Goal: Transaction & Acquisition: Purchase product/service

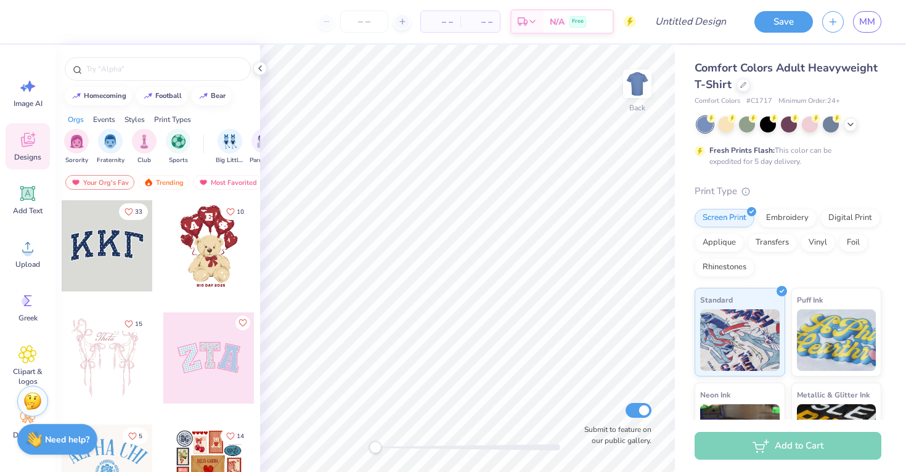
click at [748, 89] on div "Comfort Colors Adult Heavyweight T-Shirt" at bounding box center [787, 76] width 187 height 33
click at [744, 84] on icon at bounding box center [743, 84] width 6 height 6
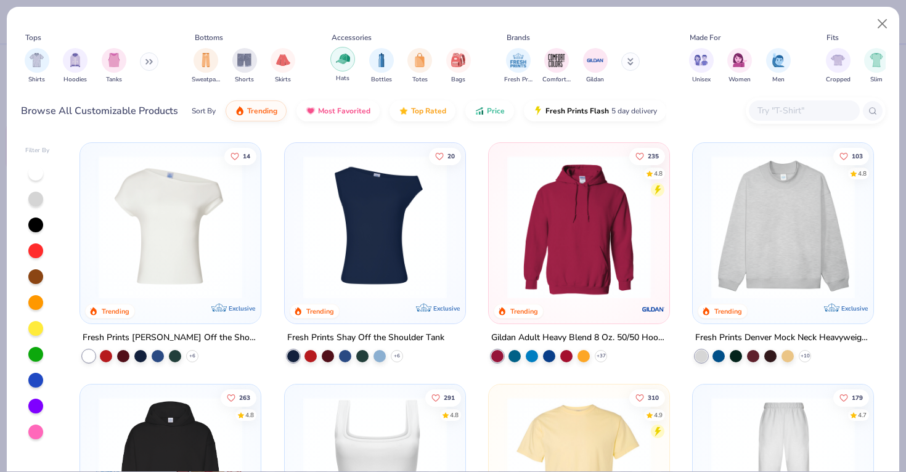
click at [344, 63] on img "filter for Hats" at bounding box center [343, 59] width 14 height 14
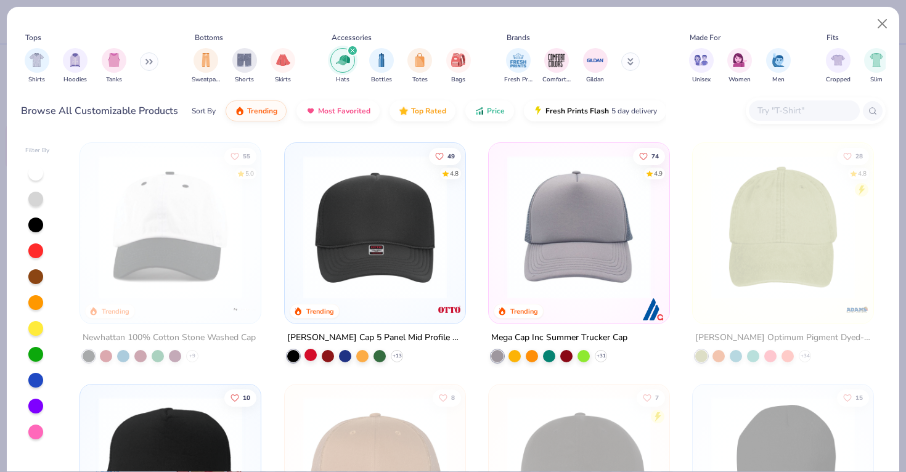
click at [311, 352] on div at bounding box center [310, 355] width 12 height 12
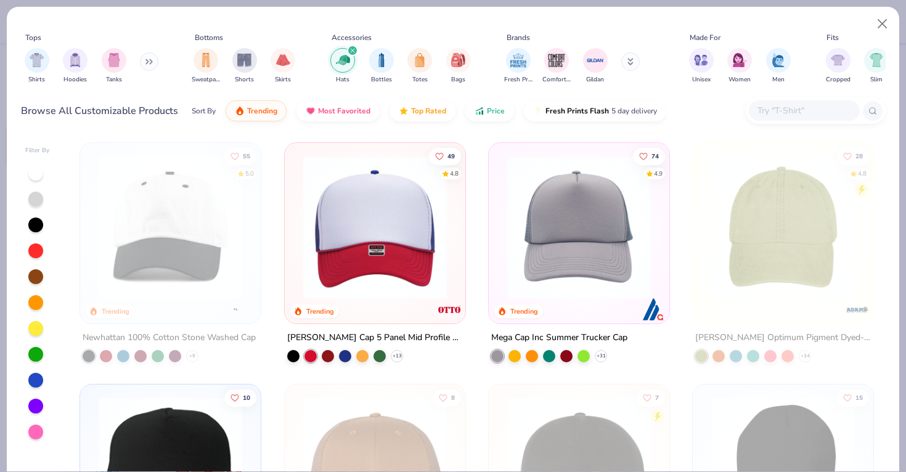
scroll to position [235, 0]
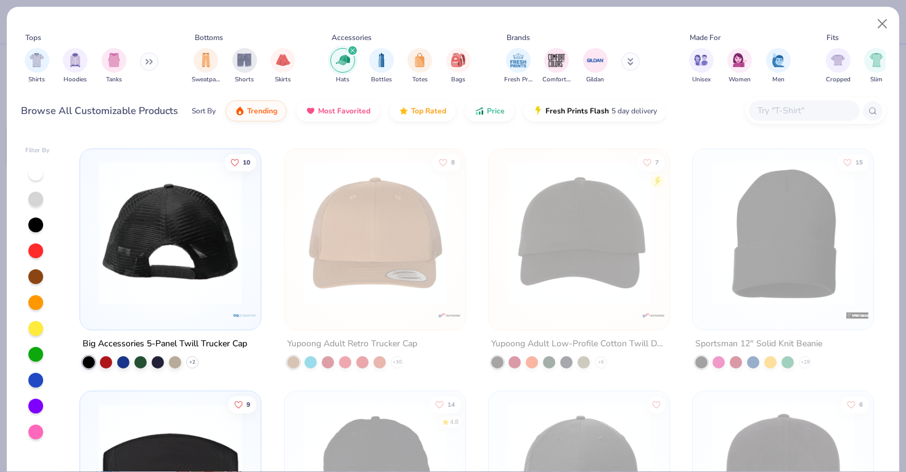
click at [180, 268] on img at bounding box center [170, 233] width 156 height 144
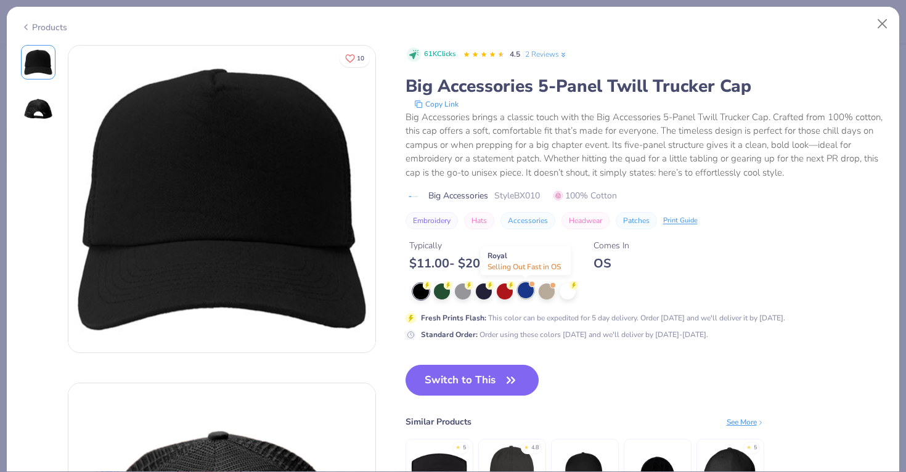
click at [521, 293] on div at bounding box center [525, 290] width 16 height 16
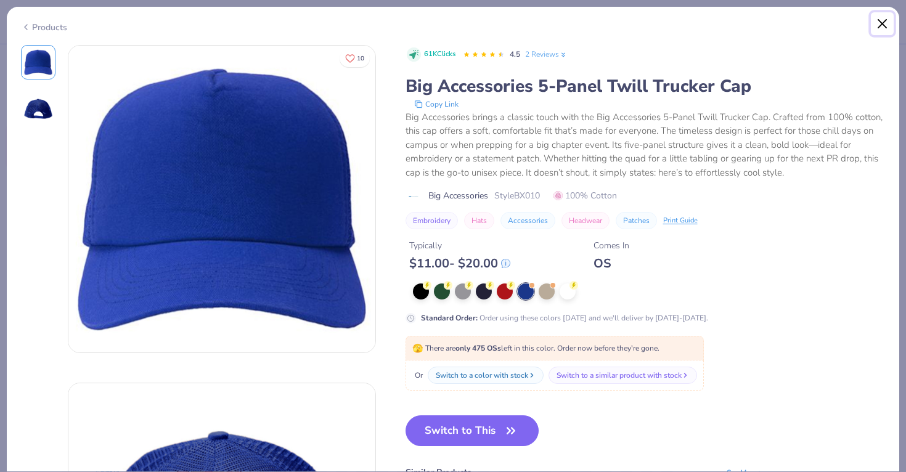
click at [883, 15] on button "Close" at bounding box center [881, 23] width 23 height 23
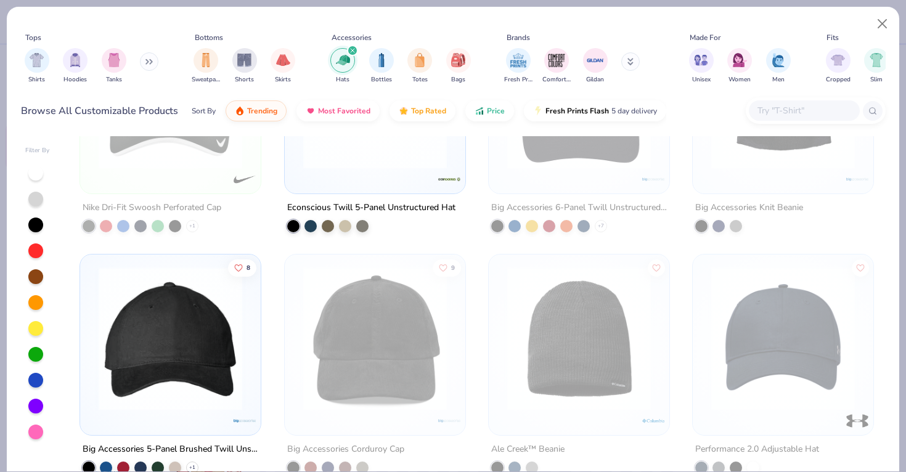
scroll to position [981, 0]
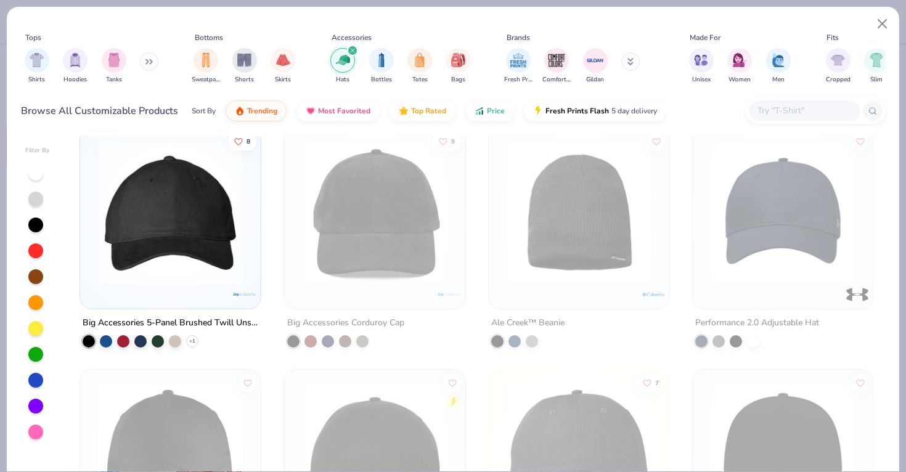
click at [210, 248] on img at bounding box center [170, 212] width 156 height 144
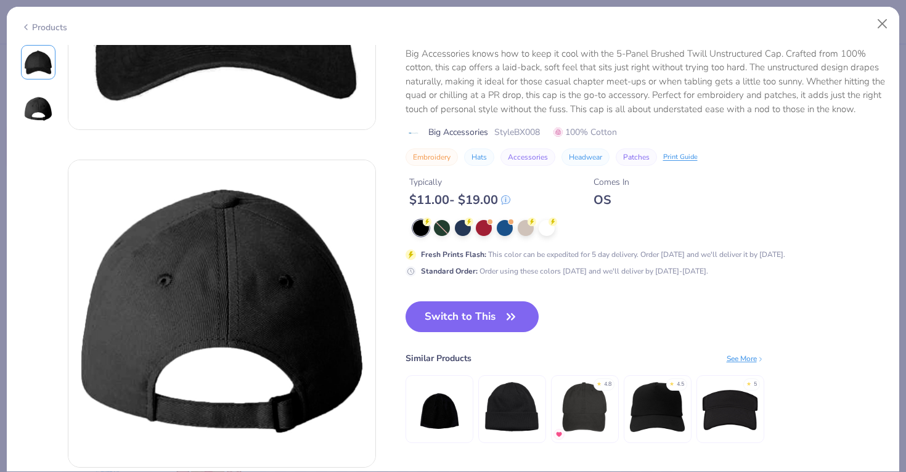
scroll to position [160, 0]
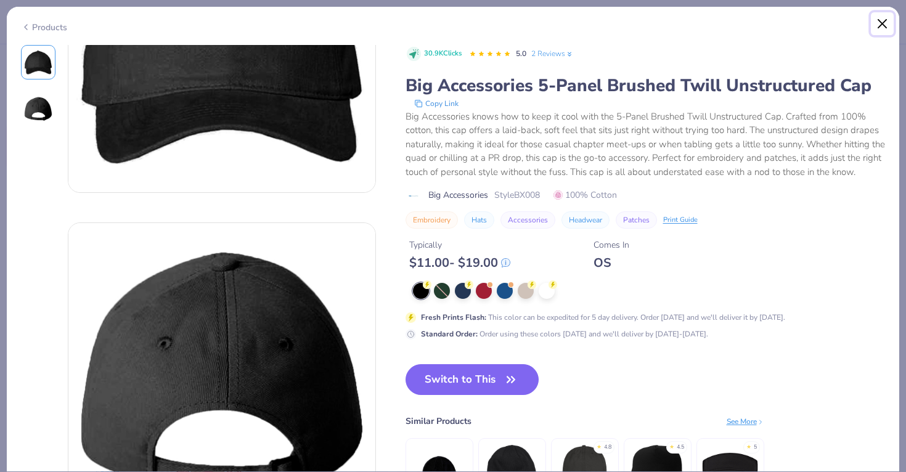
click at [878, 32] on button "Close" at bounding box center [881, 23] width 23 height 23
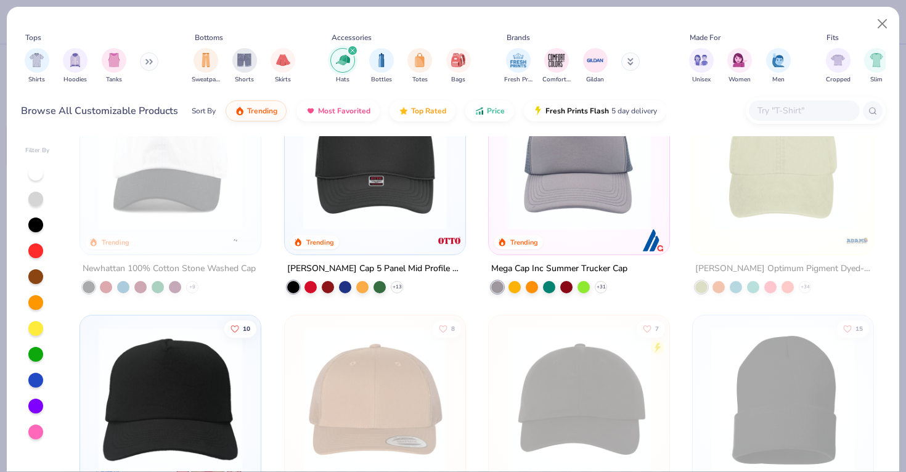
scroll to position [7, 0]
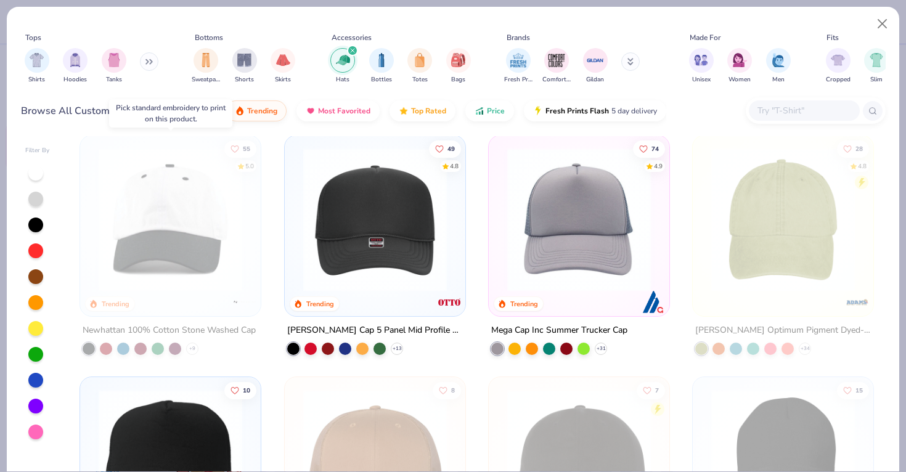
click at [199, 257] on img at bounding box center [170, 220] width 156 height 144
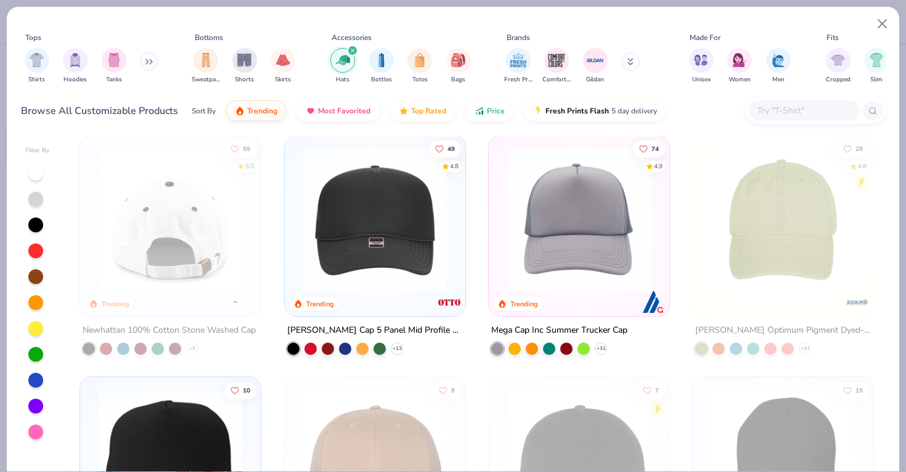
click at [92, 202] on img at bounding box center [15, 220] width 156 height 144
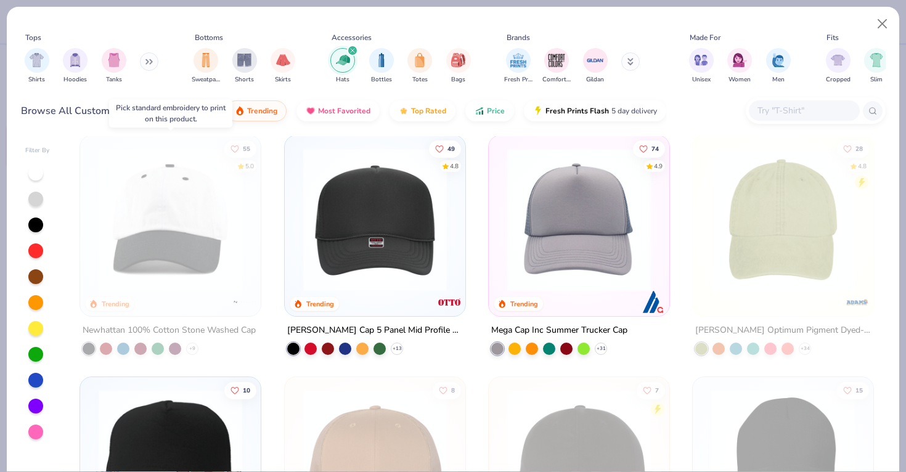
click at [192, 202] on img at bounding box center [170, 220] width 156 height 144
click at [192, 202] on div at bounding box center [171, 220] width 468 height 144
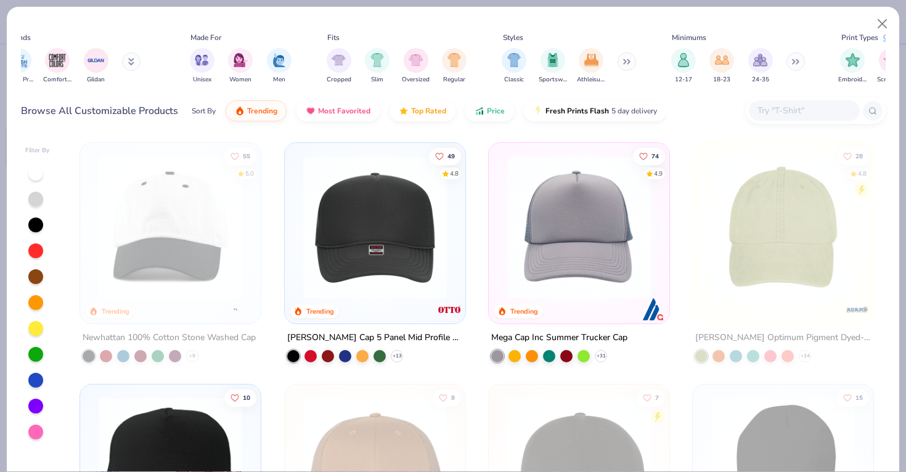
scroll to position [0, 591]
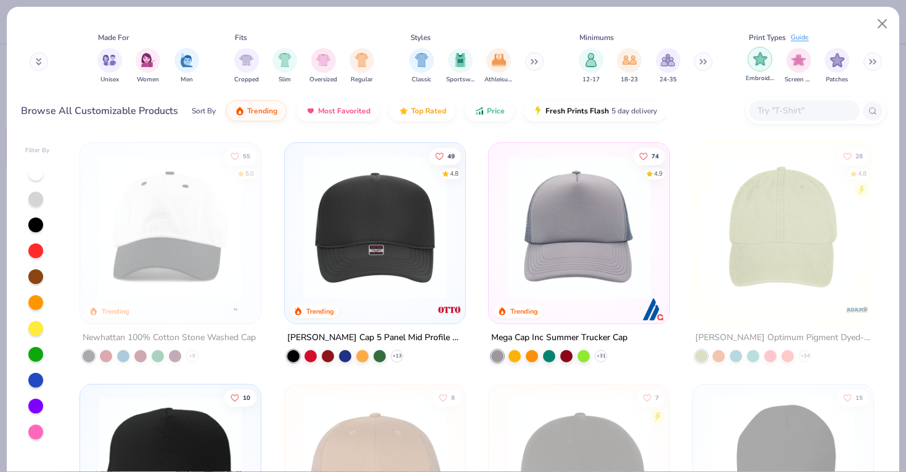
click at [763, 57] on img "filter for Embroidery" at bounding box center [760, 59] width 14 height 14
click at [131, 261] on img at bounding box center [170, 227] width 156 height 144
click at [768, 46] on div "filter for Embroidery" at bounding box center [769, 50] width 11 height 11
click at [869, 62] on button at bounding box center [872, 61] width 18 height 18
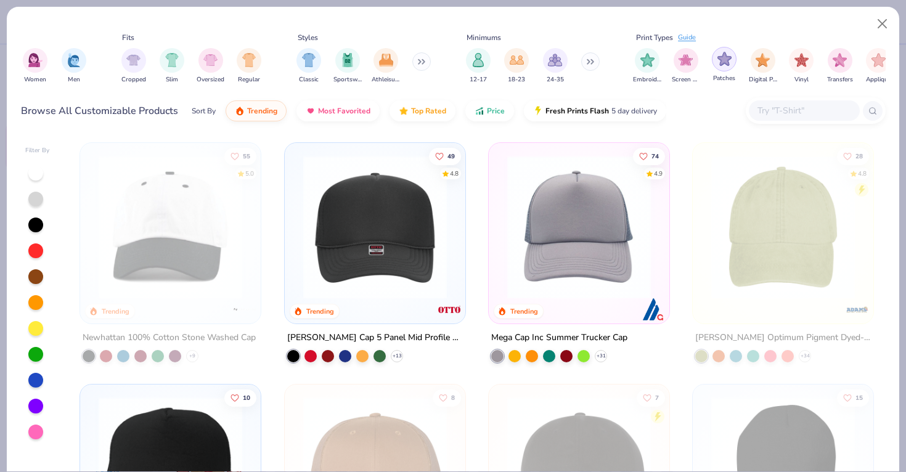
scroll to position [0, 745]
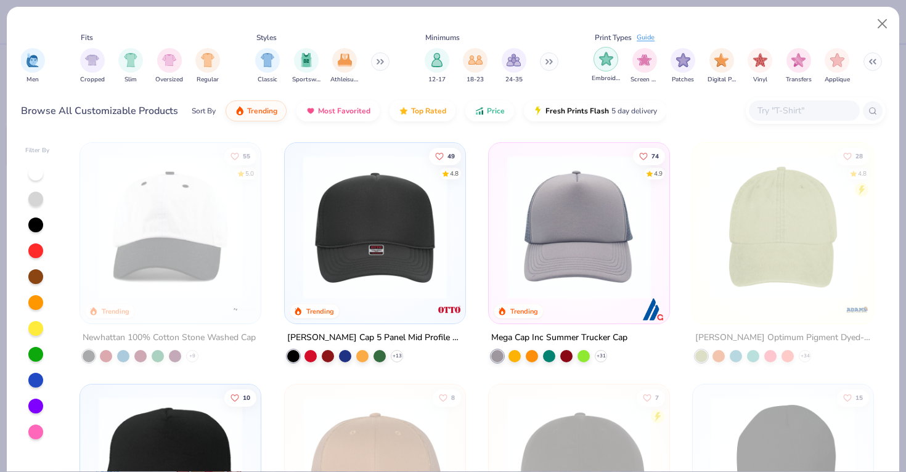
click at [607, 58] on img "filter for Embroidery" at bounding box center [606, 59] width 14 height 14
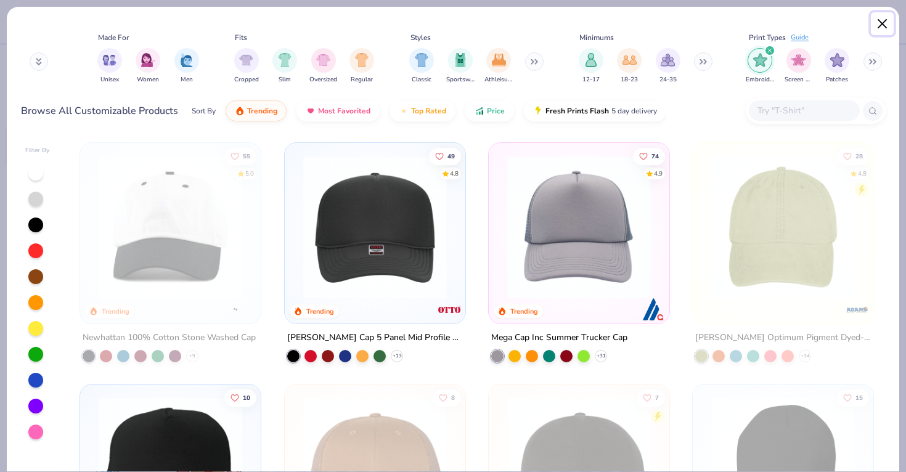
click at [884, 22] on button "Close" at bounding box center [881, 23] width 23 height 23
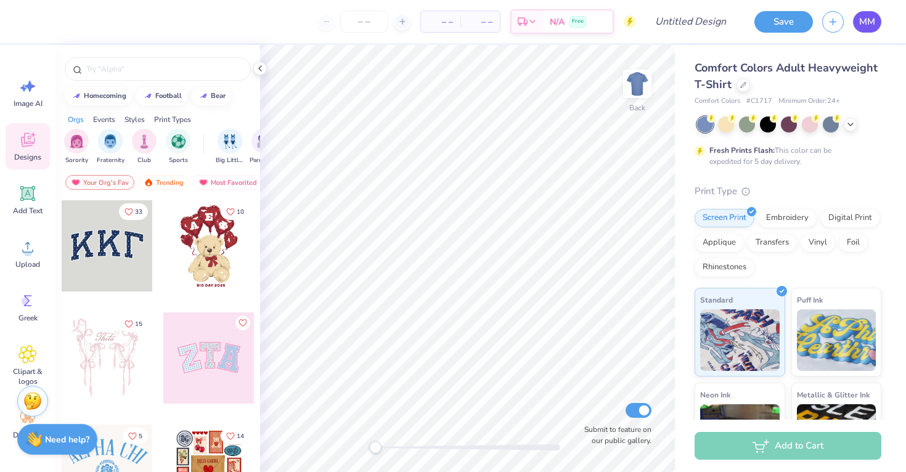
click at [864, 18] on span "MM" at bounding box center [867, 22] width 16 height 14
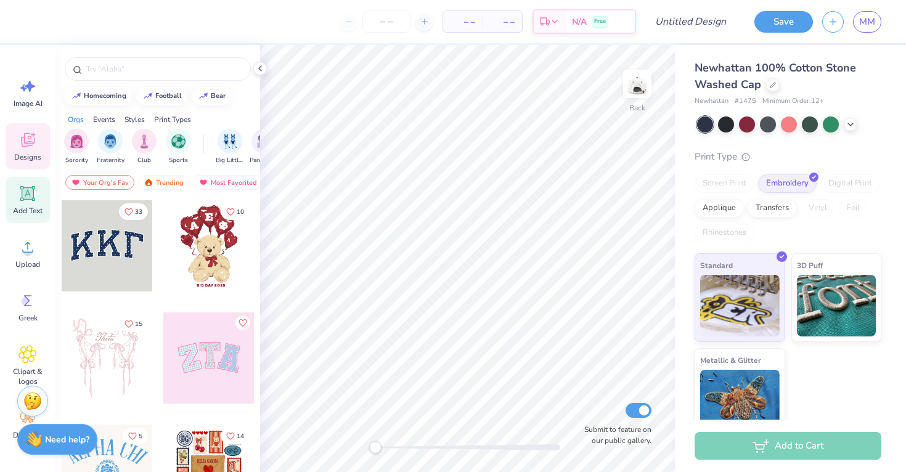
click at [18, 204] on div "Add Text" at bounding box center [28, 200] width 44 height 46
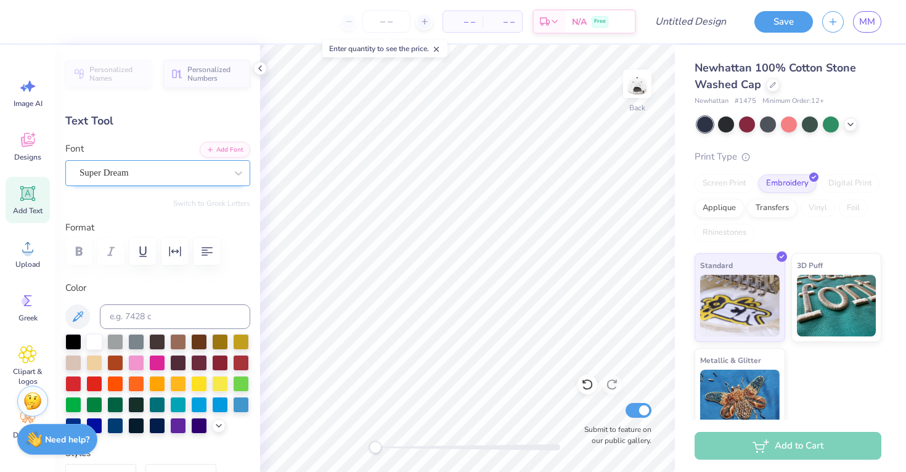
type textarea "DLC"
click at [135, 158] on div "Font Super Dream" at bounding box center [157, 164] width 185 height 44
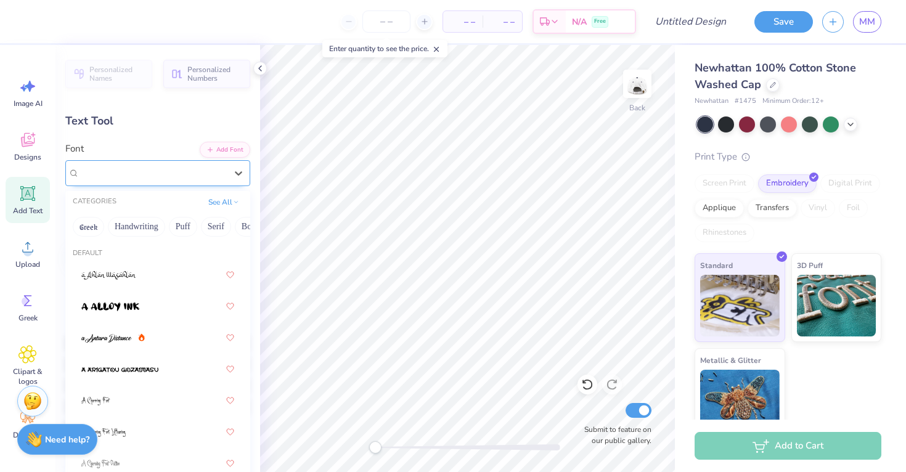
click at [135, 165] on div at bounding box center [152, 172] width 147 height 17
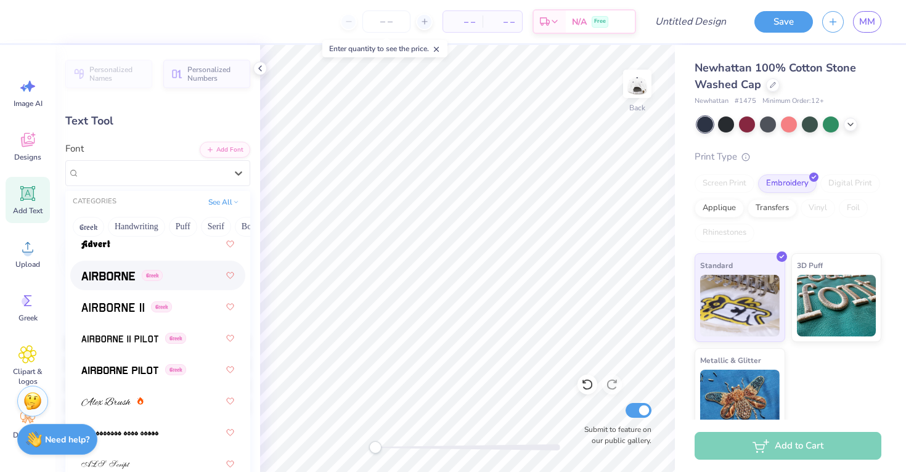
scroll to position [285, 0]
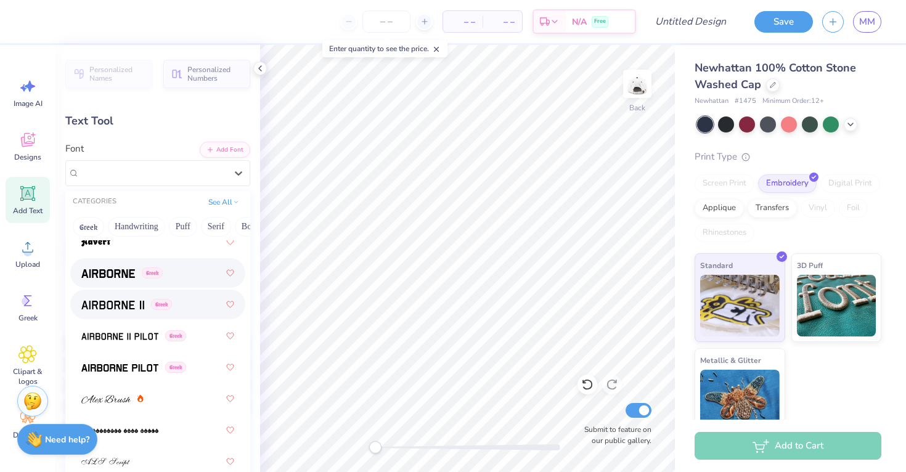
click at [106, 284] on div "Greek" at bounding box center [157, 273] width 175 height 30
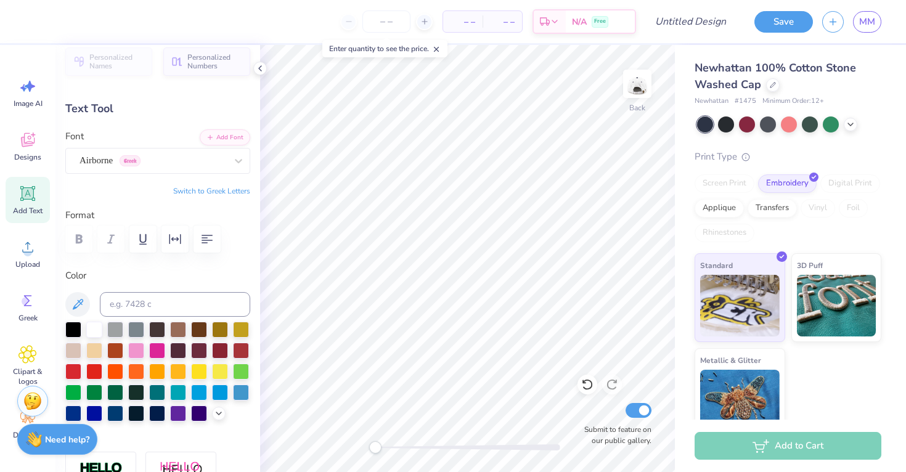
scroll to position [13, 0]
click at [114, 407] on div at bounding box center [115, 412] width 16 height 16
type input "1.30"
type input "0.54"
type input "2.81"
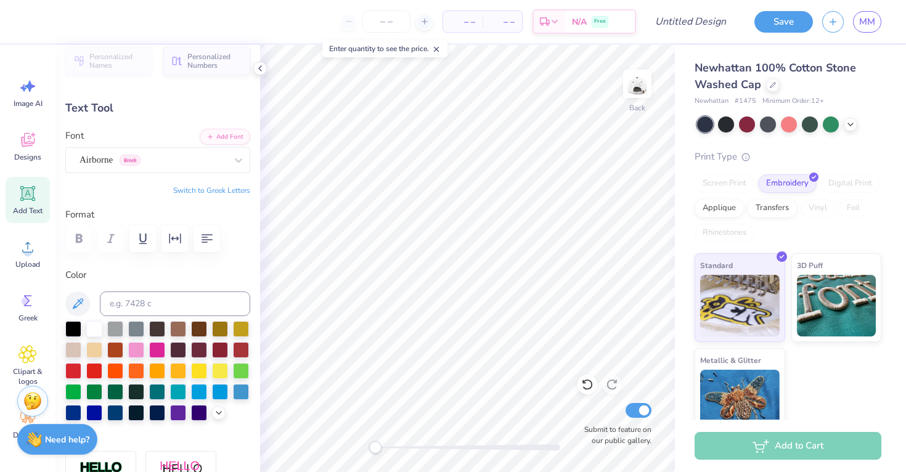
type input "1.17"
